Goal: Task Accomplishment & Management: Complete application form

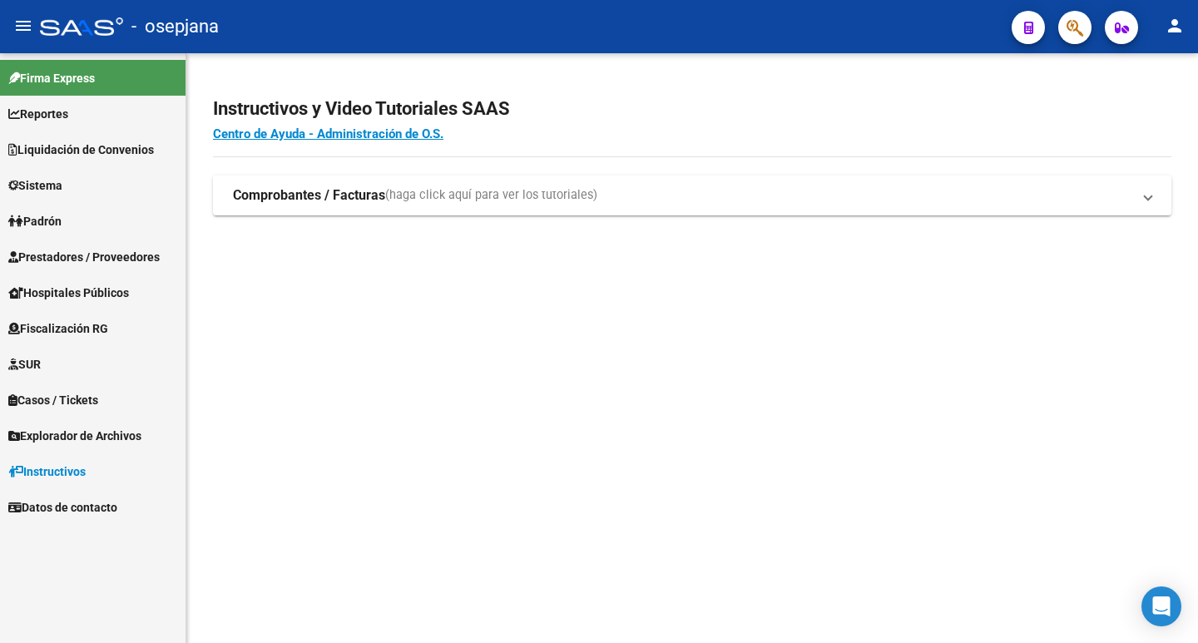
click at [52, 143] on span "Liquidación de Convenios" at bounding box center [81, 150] width 146 height 18
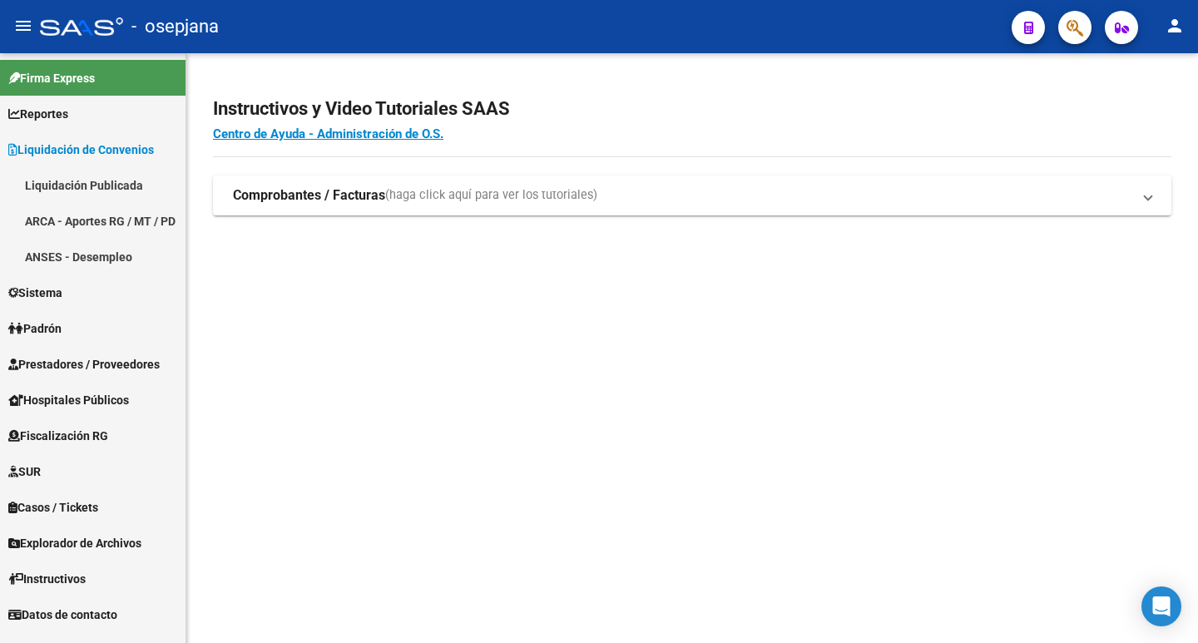
click at [64, 188] on link "Liquidación Publicada" at bounding box center [93, 185] width 186 height 36
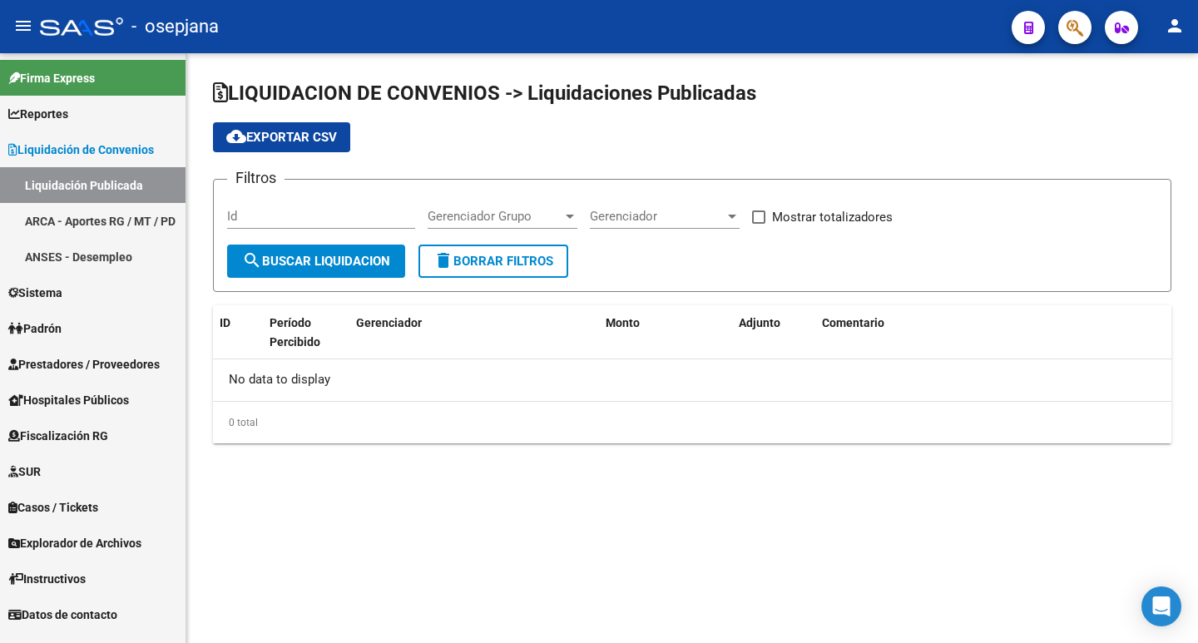
checkbox input "true"
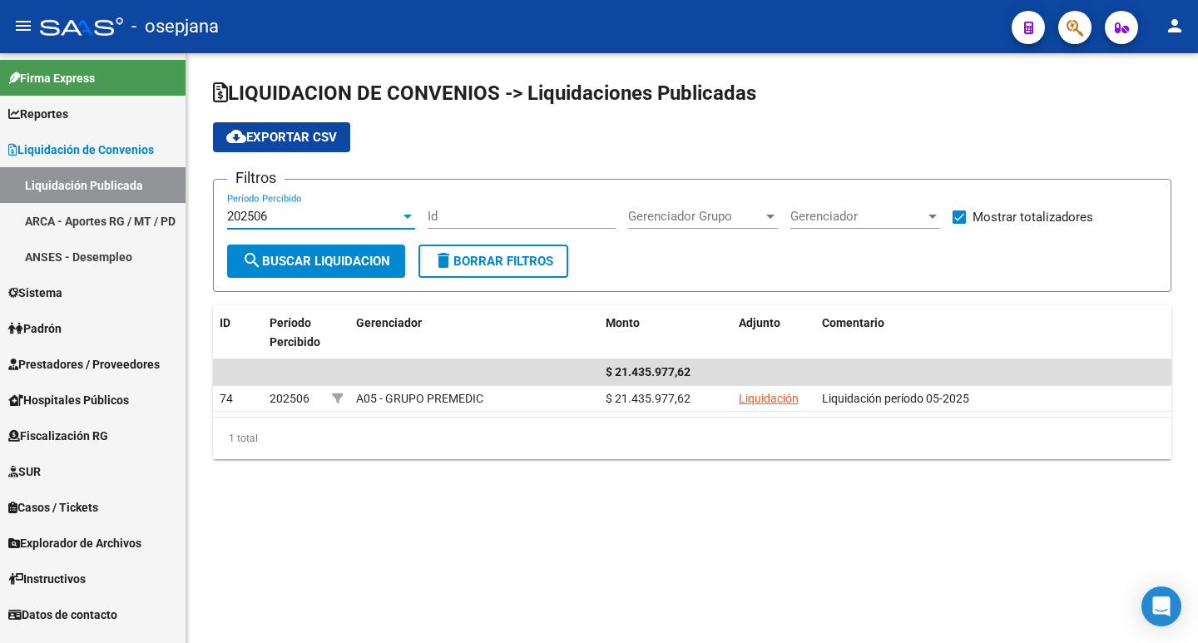
click at [270, 215] on div "202506" at bounding box center [313, 216] width 173 height 15
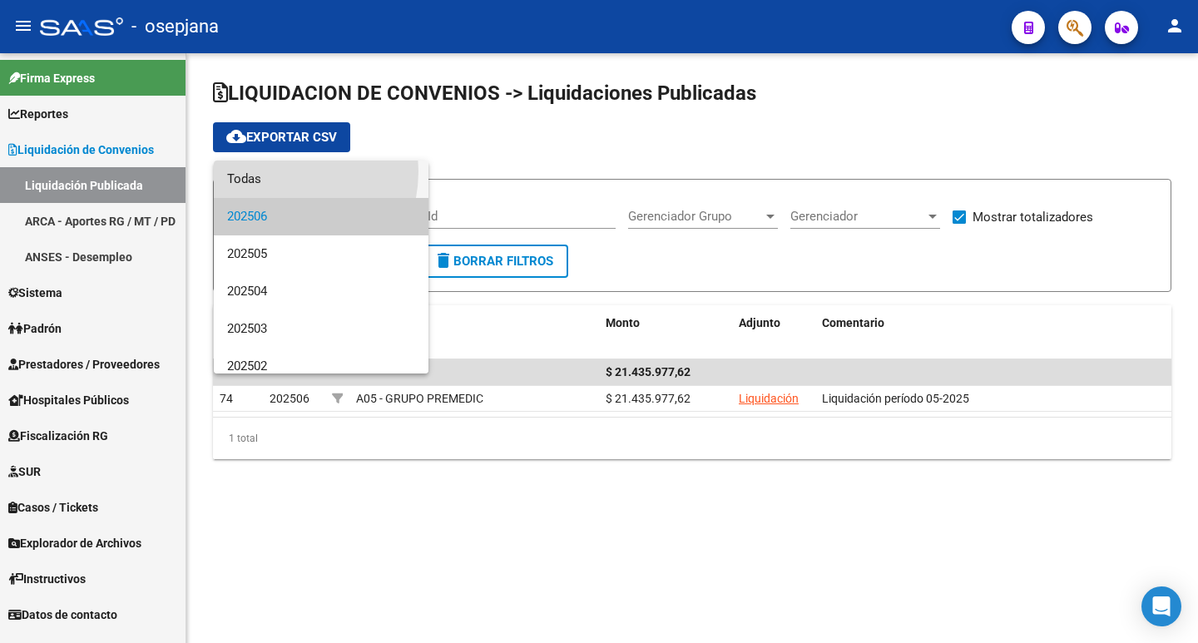
click at [270, 171] on span "Todas" at bounding box center [321, 179] width 188 height 37
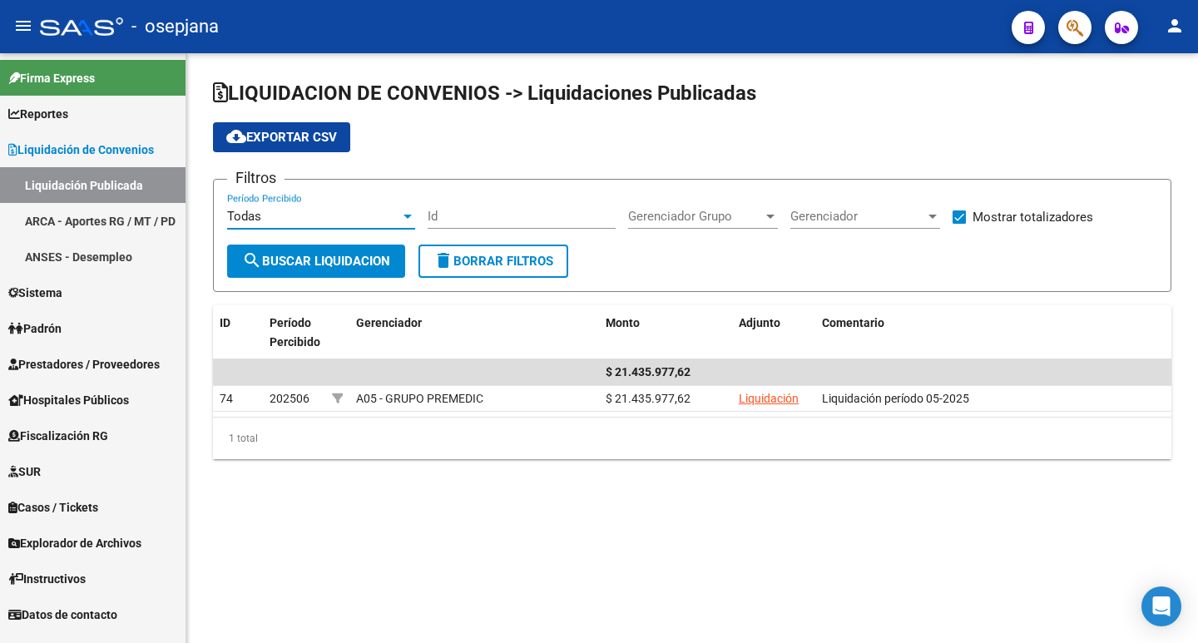
click at [110, 364] on span "Prestadores / Proveedores" at bounding box center [83, 364] width 151 height 18
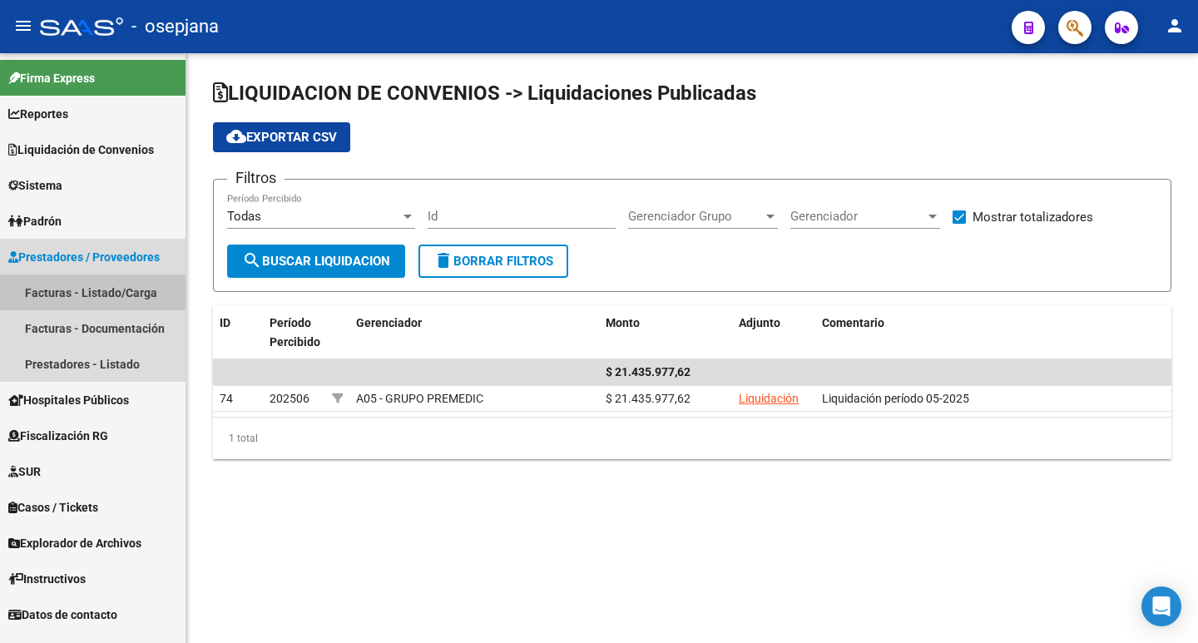
click at [110, 286] on link "Facturas - Listado/Carga" at bounding box center [93, 293] width 186 height 36
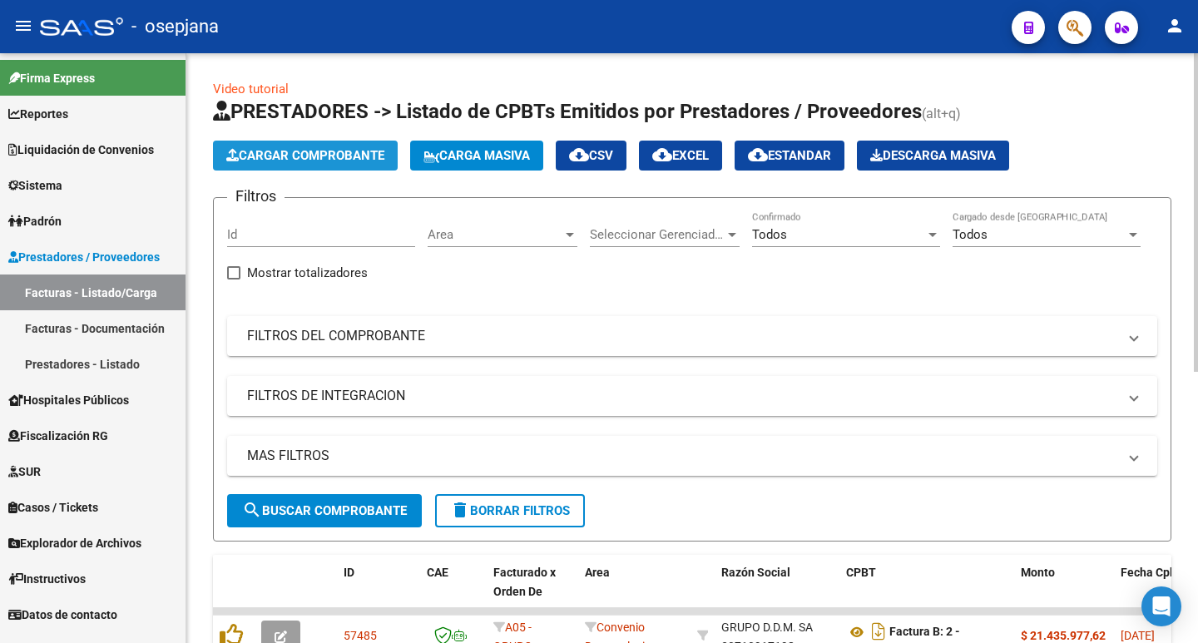
click at [298, 152] on span "Cargar Comprobante" at bounding box center [305, 155] width 158 height 15
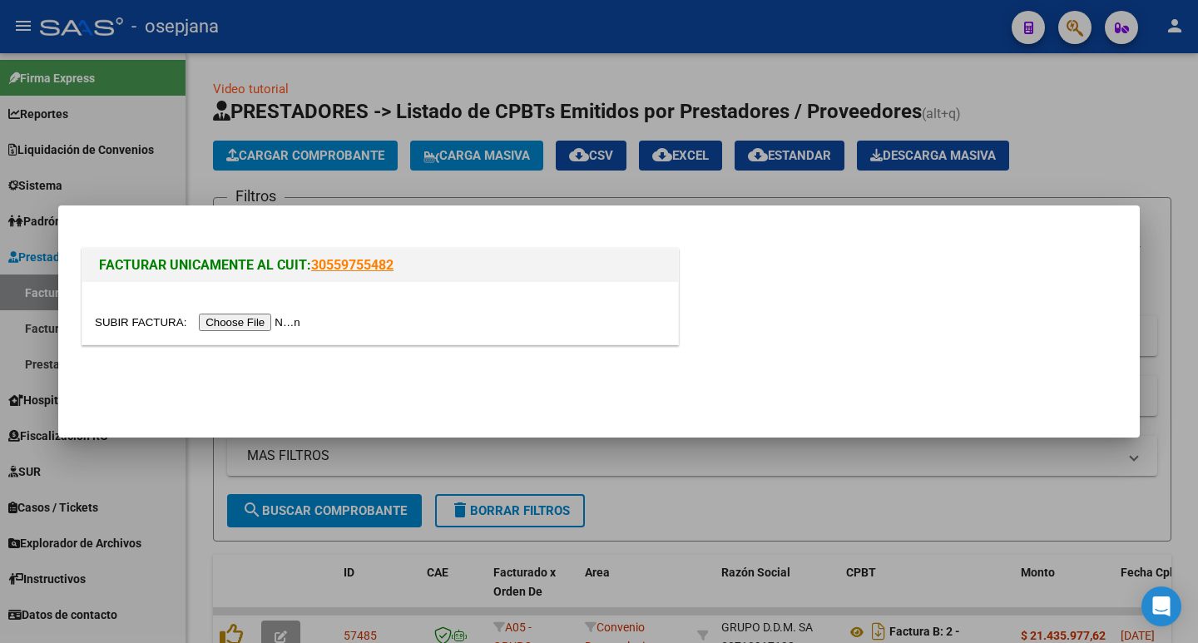
click at [254, 329] on input "file" at bounding box center [200, 322] width 210 height 17
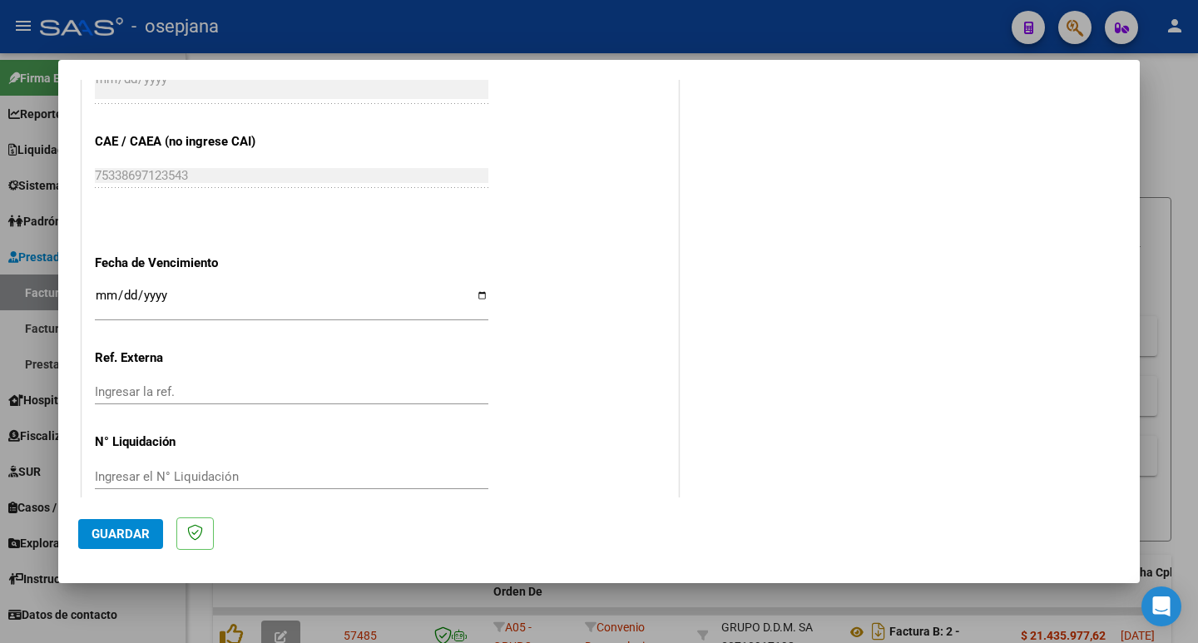
scroll to position [879, 0]
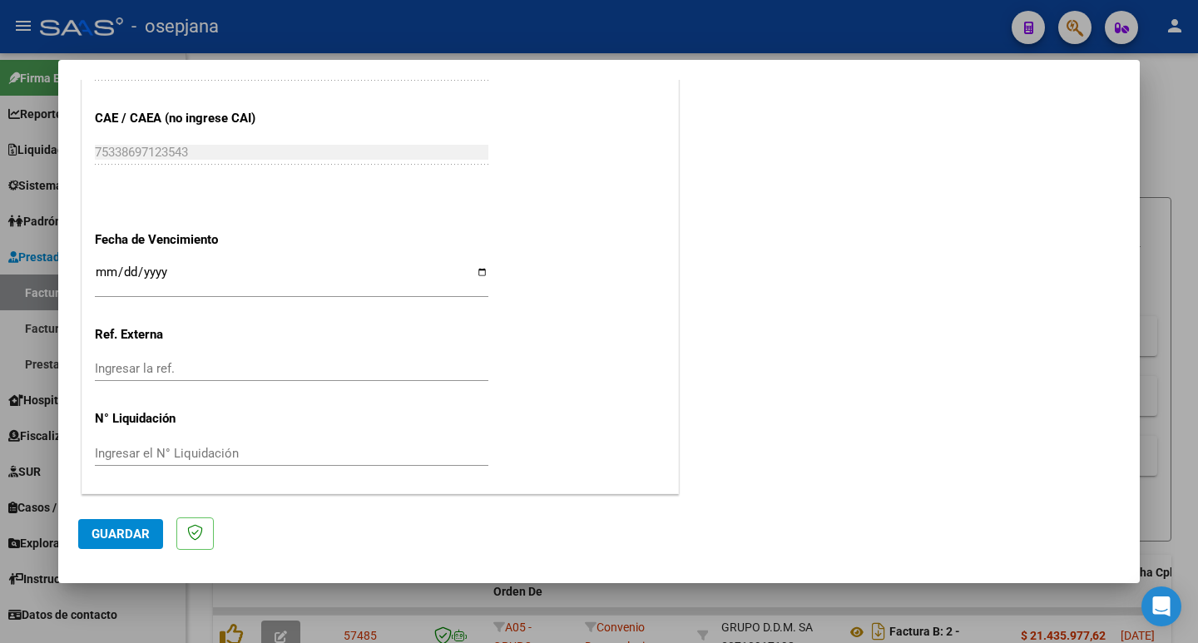
click at [1183, 146] on div at bounding box center [599, 321] width 1198 height 643
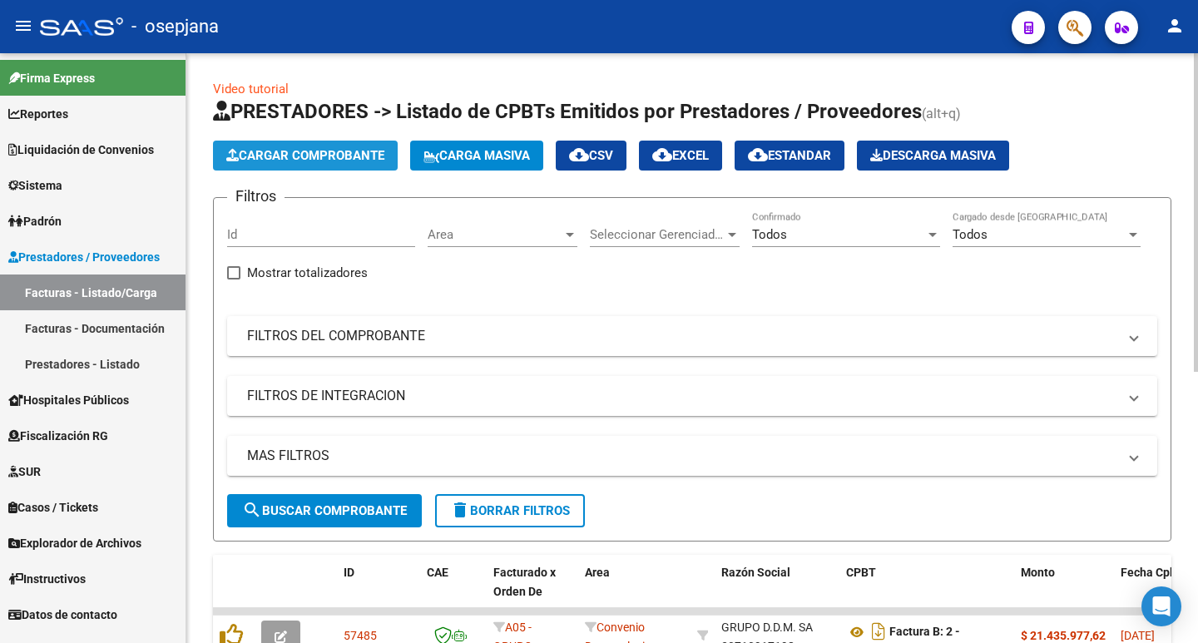
click at [297, 147] on button "Cargar Comprobante" at bounding box center [305, 156] width 185 height 30
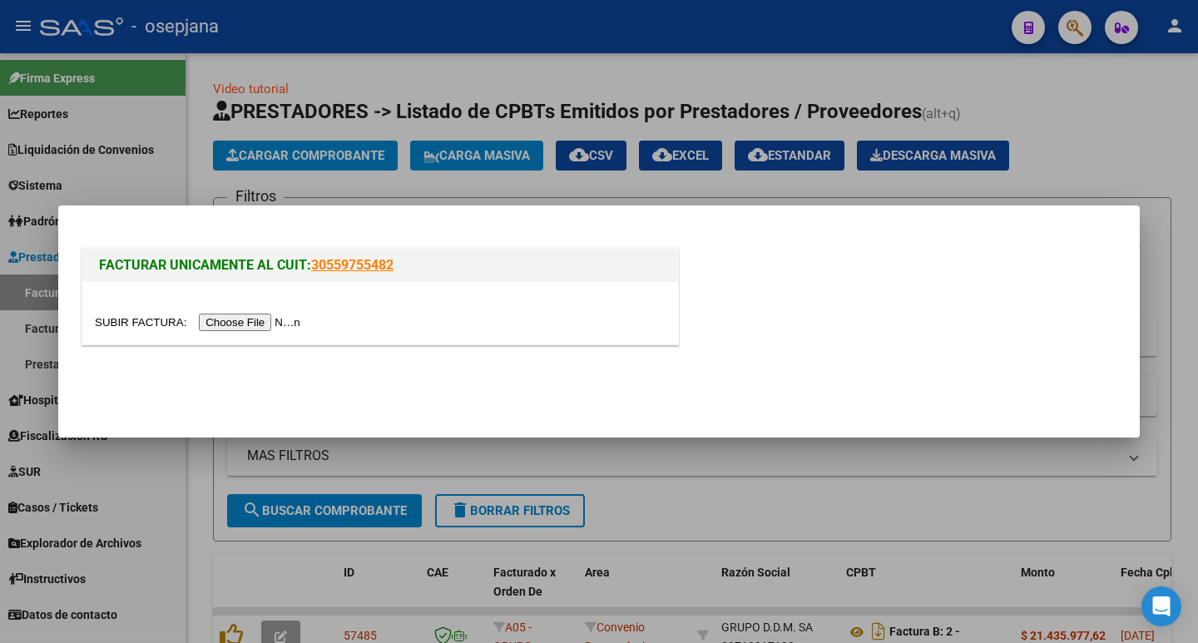
click at [266, 326] on input "file" at bounding box center [200, 322] width 210 height 17
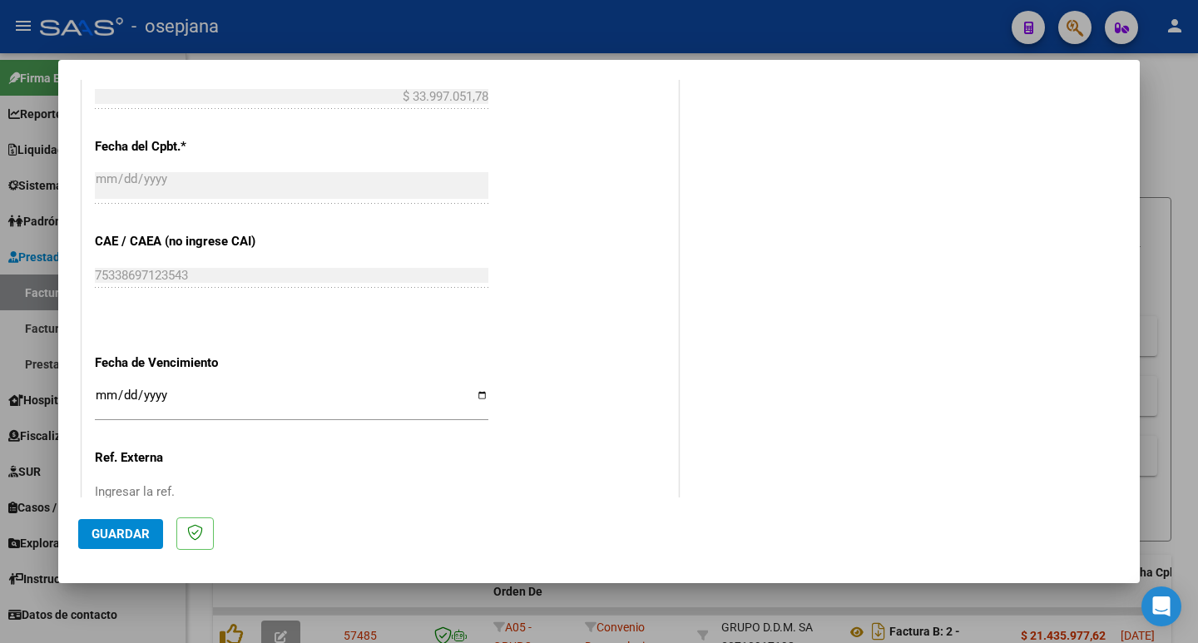
scroll to position [879, 0]
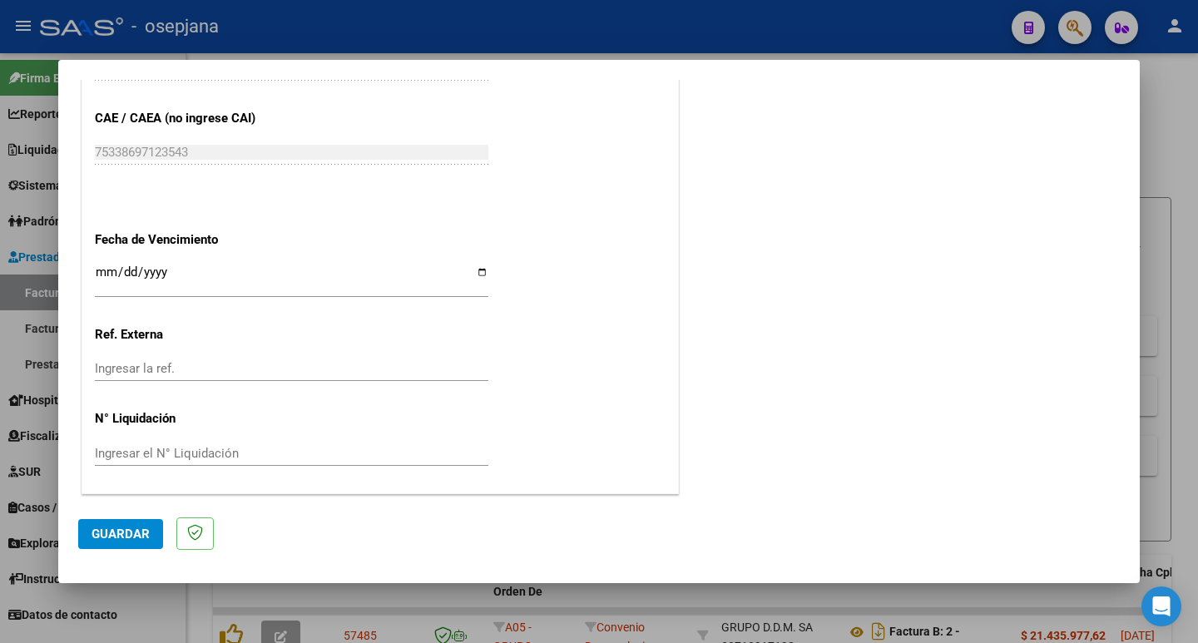
click at [141, 532] on span "Guardar" at bounding box center [121, 534] width 58 height 15
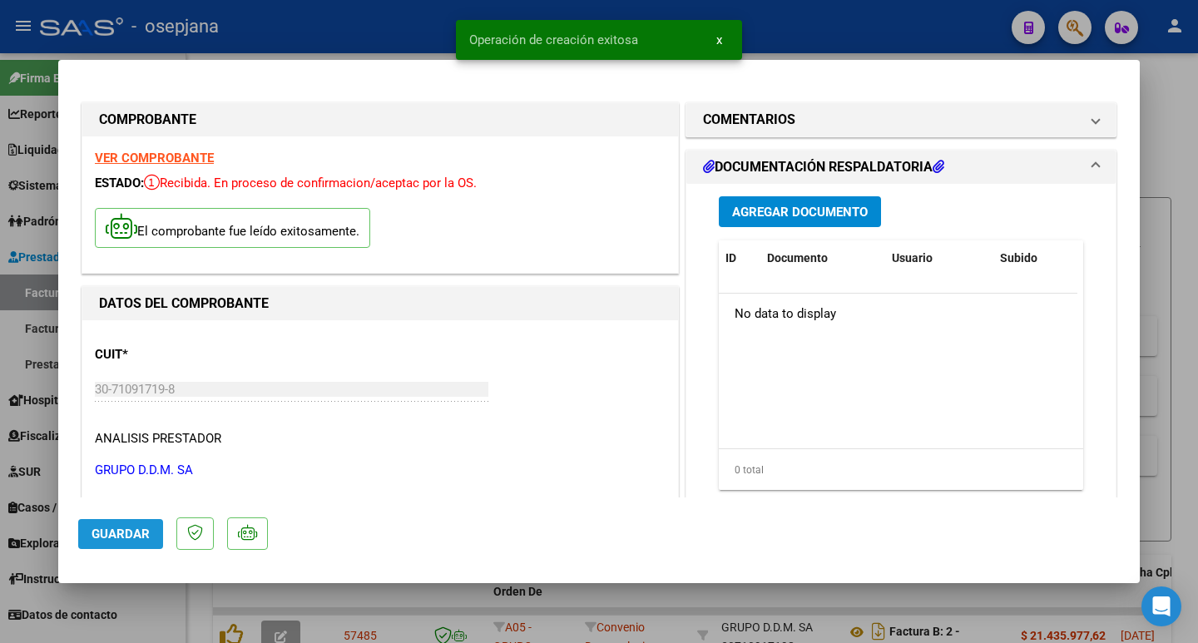
click at [141, 532] on span "Guardar" at bounding box center [121, 534] width 58 height 15
click at [1156, 188] on div at bounding box center [599, 321] width 1198 height 643
type input "$ 0,00"
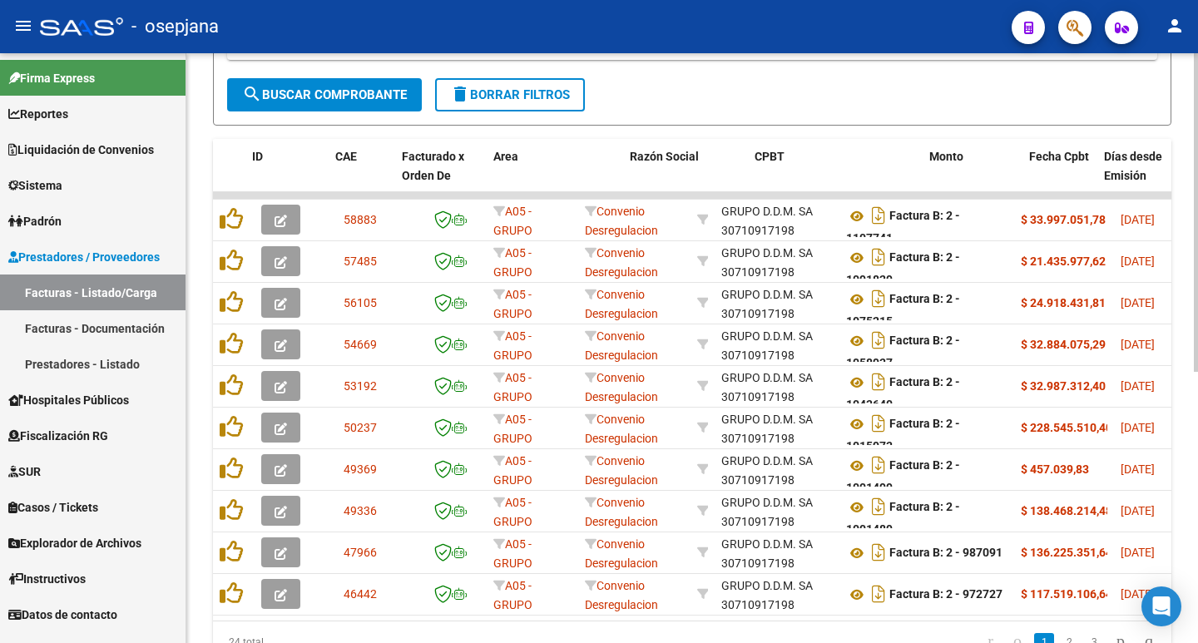
scroll to position [0, 636]
